Goal: Manage account settings

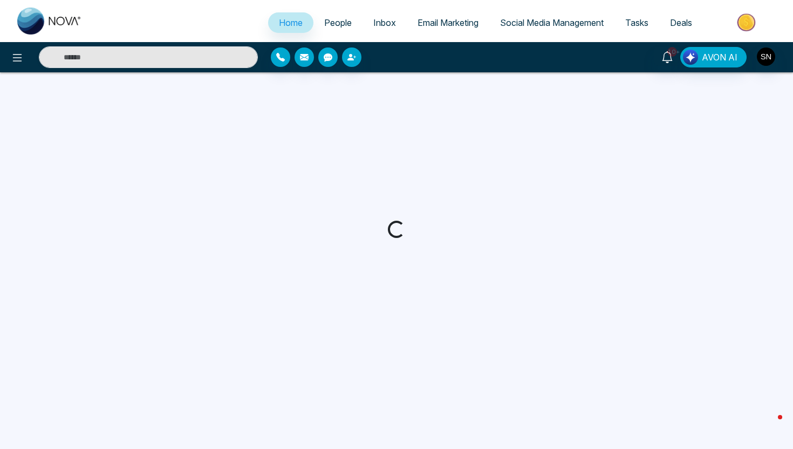
select select "*"
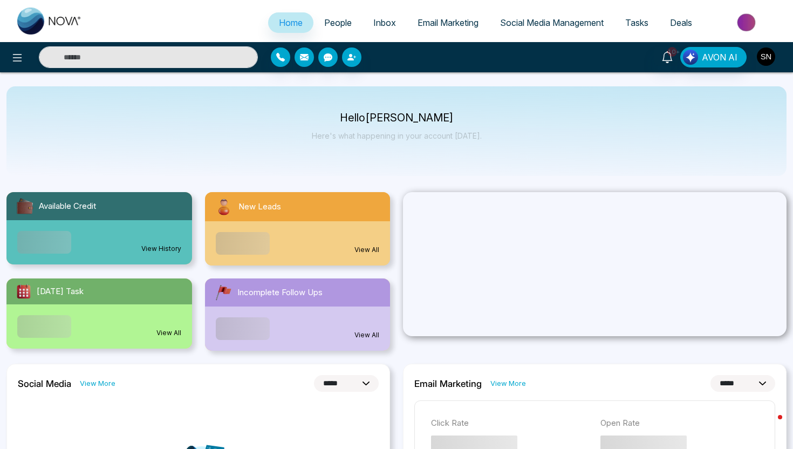
click at [770, 62] on img "button" at bounding box center [766, 56] width 18 height 18
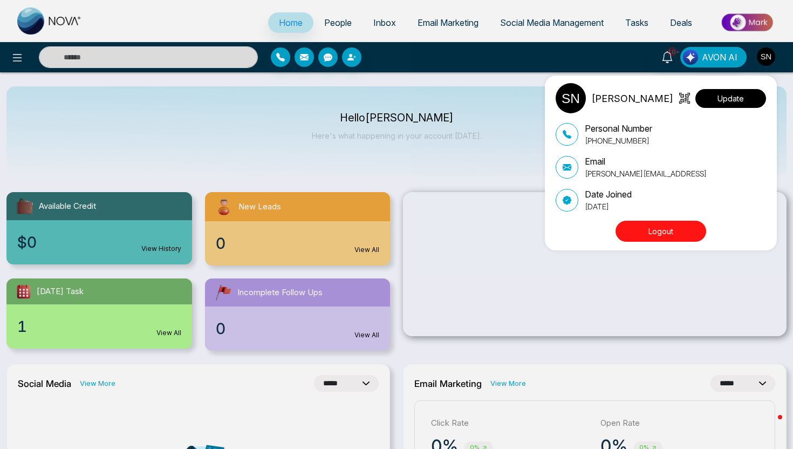
click at [715, 99] on button "Update" at bounding box center [730, 98] width 71 height 19
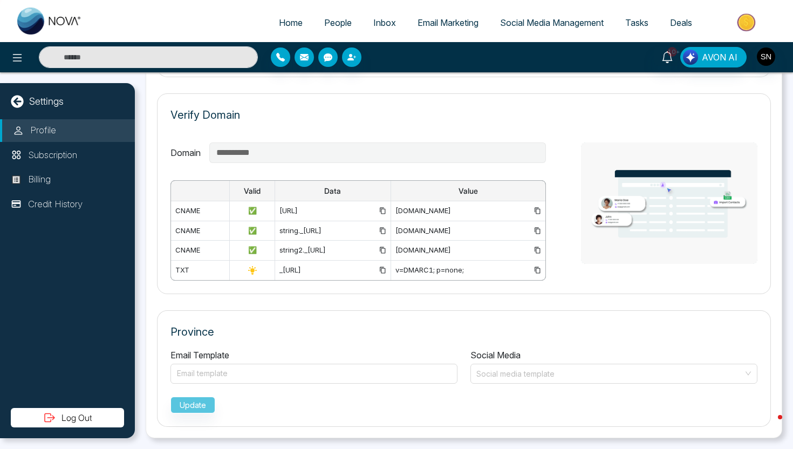
scroll to position [511, 0]
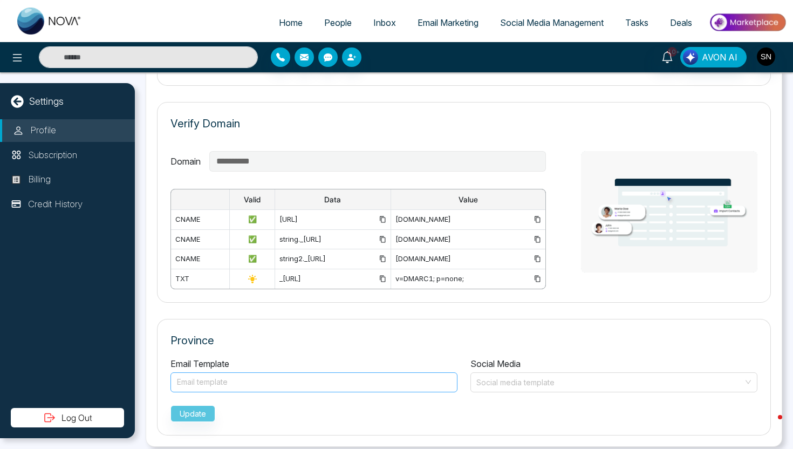
click at [240, 382] on div at bounding box center [313, 382] width 275 height 13
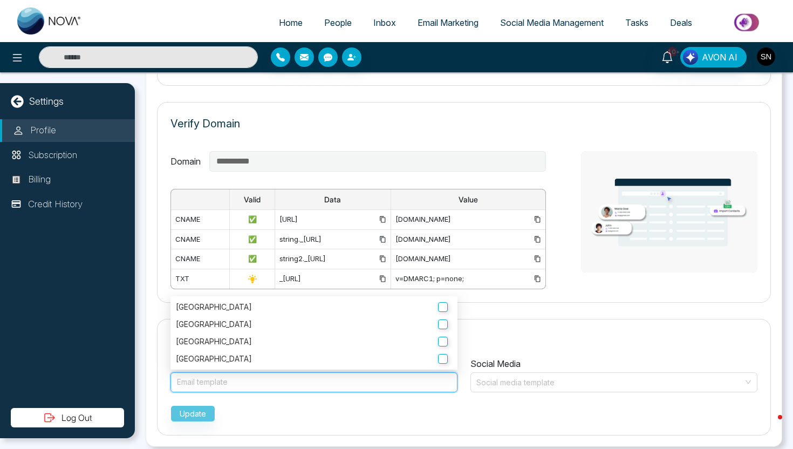
click at [160, 167] on div "**********" at bounding box center [464, 202] width 614 height 201
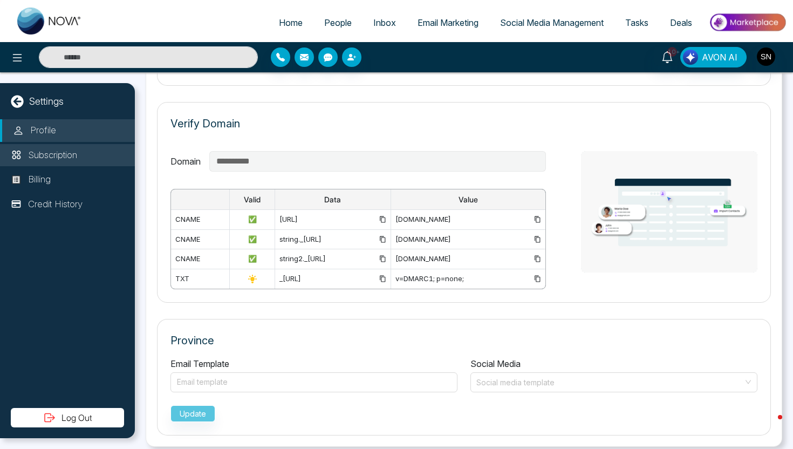
click at [94, 153] on li "Subscription" at bounding box center [67, 155] width 135 height 23
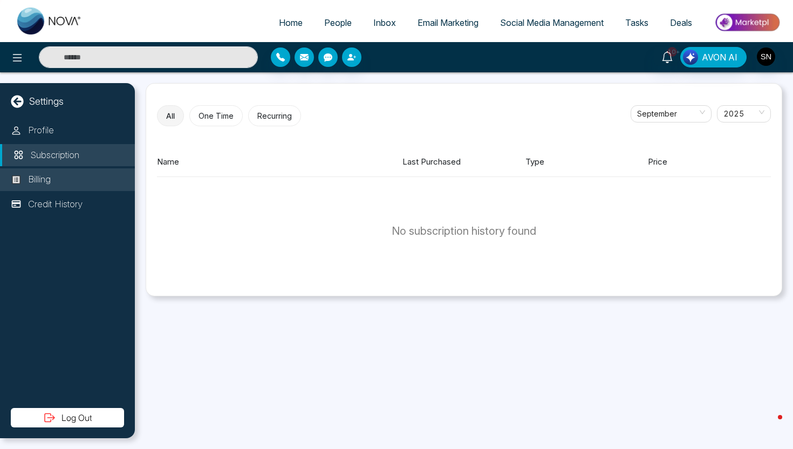
click at [51, 171] on li "Billing" at bounding box center [67, 179] width 135 height 23
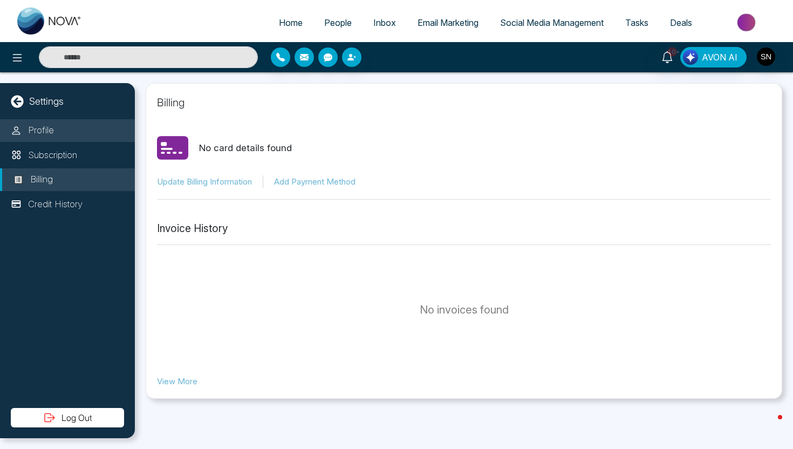
click at [57, 123] on li "Profile" at bounding box center [67, 130] width 135 height 23
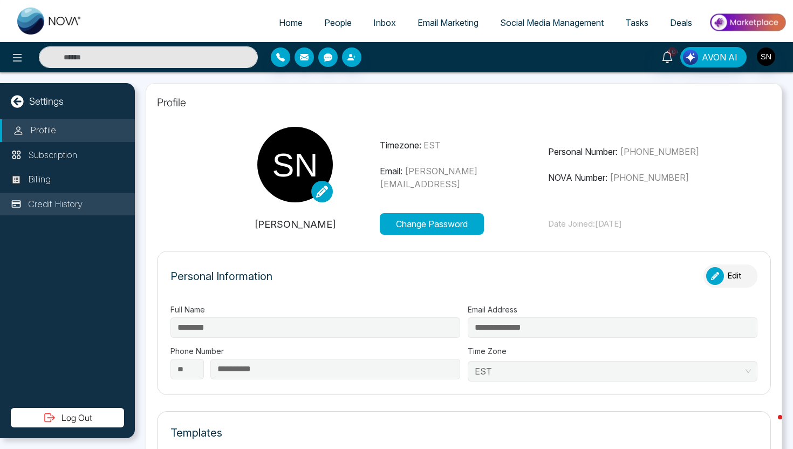
click at [57, 208] on p "Credit History" at bounding box center [55, 204] width 54 height 14
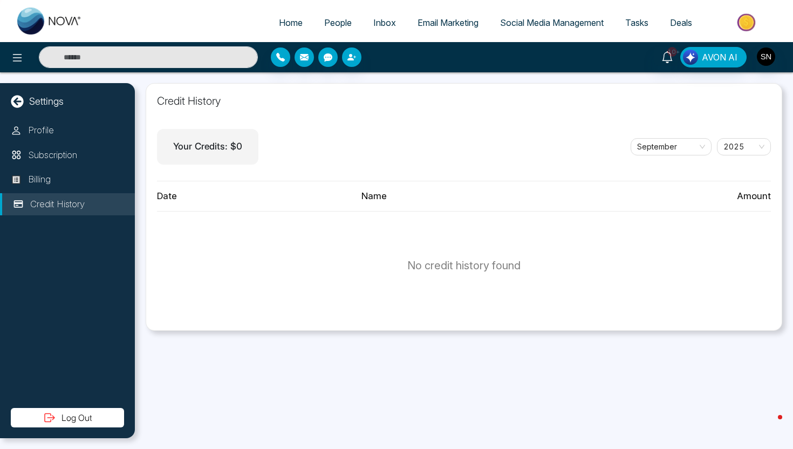
click at [12, 97] on icon at bounding box center [17, 101] width 13 height 13
select select "*"
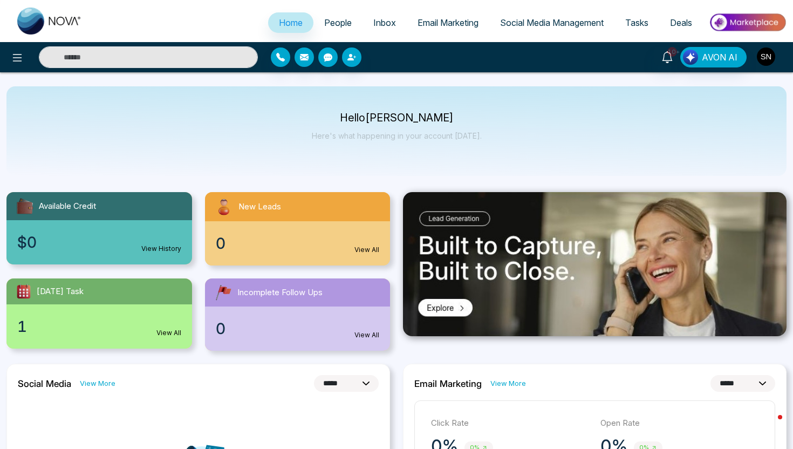
click at [766, 60] on img "button" at bounding box center [766, 56] width 18 height 18
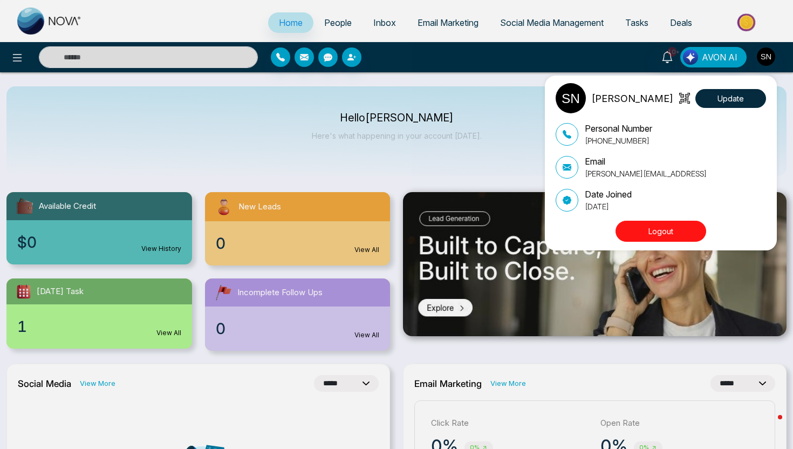
click at [266, 130] on div "[PERSON_NAME] Update Personal Number [PHONE_NUMBER] Email [PERSON_NAME][EMAIL_A…" at bounding box center [396, 224] width 793 height 449
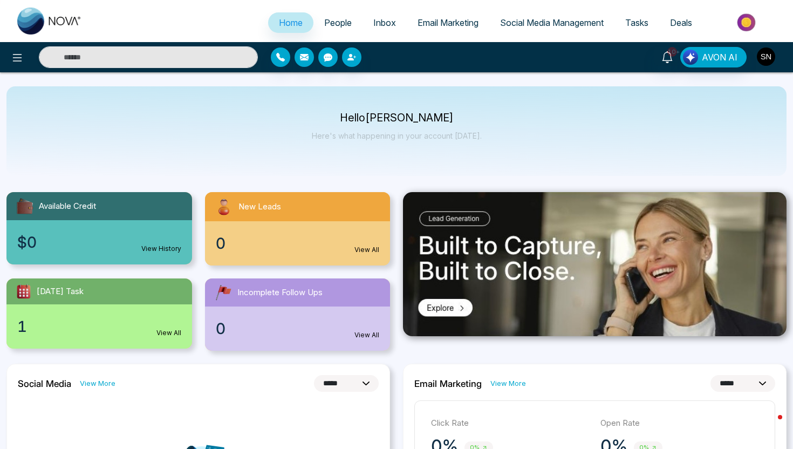
click at [765, 52] on img "button" at bounding box center [766, 56] width 18 height 18
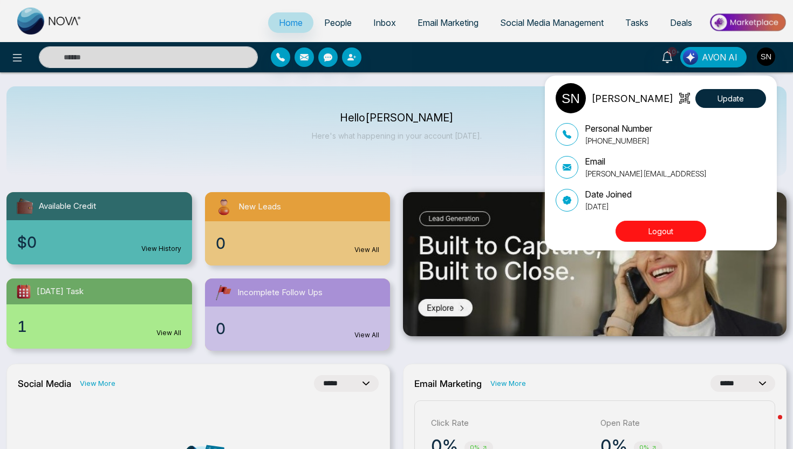
click at [210, 64] on div "[PERSON_NAME] Update Personal Number [PHONE_NUMBER] Email [PERSON_NAME][EMAIL_A…" at bounding box center [396, 224] width 793 height 449
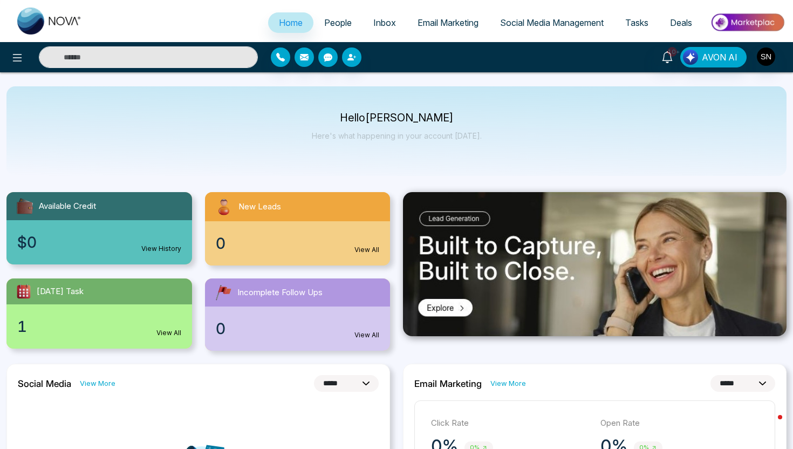
click at [209, 58] on input "text" at bounding box center [148, 57] width 219 height 22
type input "*"
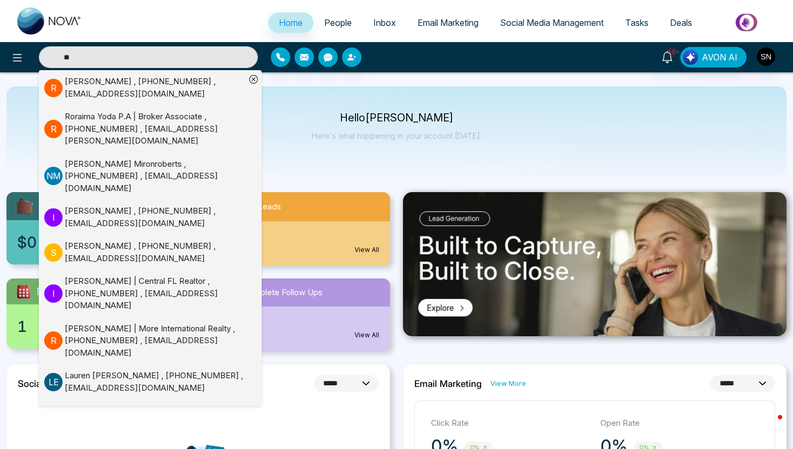
type input "*"
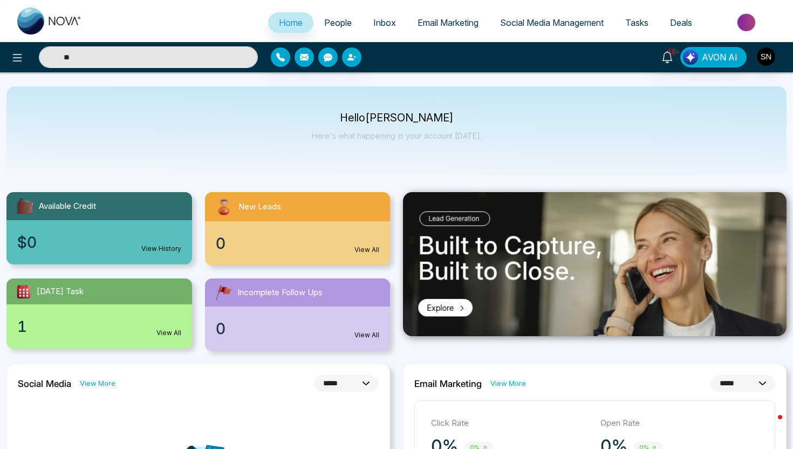
type input "*"
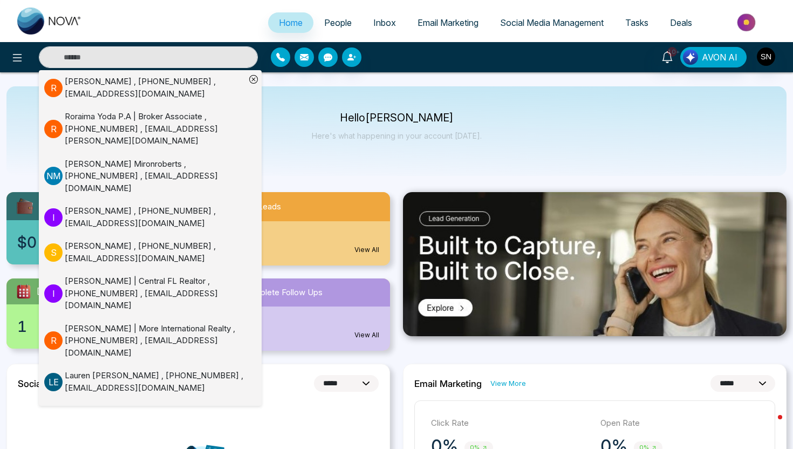
click at [514, 96] on div "Hello [PERSON_NAME] Here's what happening in your account [DATE]." at bounding box center [396, 131] width 780 height 90
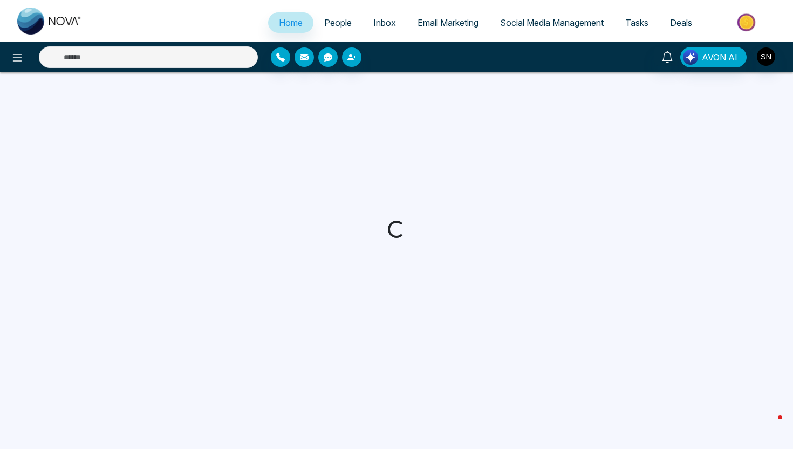
select select "*"
